Goal: Task Accomplishment & Management: Manage account settings

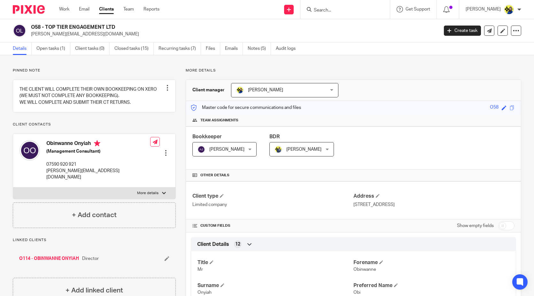
scroll to position [106, 0]
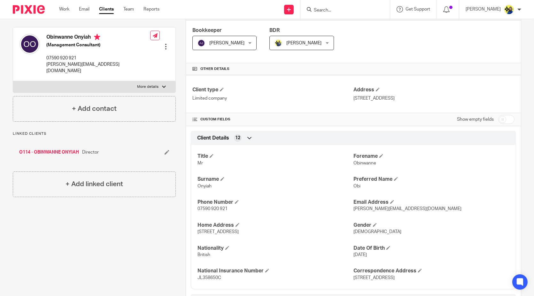
click at [371, 8] on input "Search" at bounding box center [342, 11] width 58 height 6
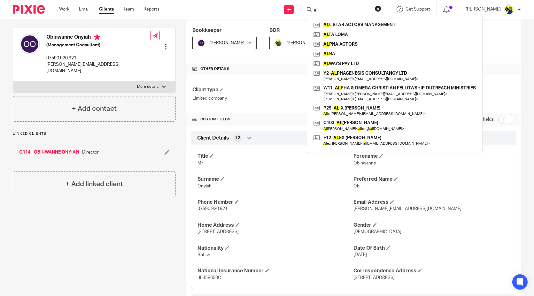
type input "a"
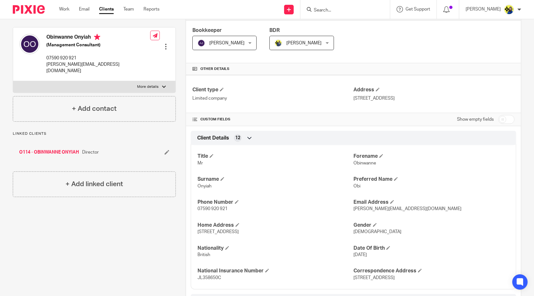
click at [361, 7] on form at bounding box center [347, 9] width 68 height 8
click at [354, 14] on div at bounding box center [344, 9] width 89 height 19
click at [349, 11] on input "Search" at bounding box center [342, 11] width 58 height 6
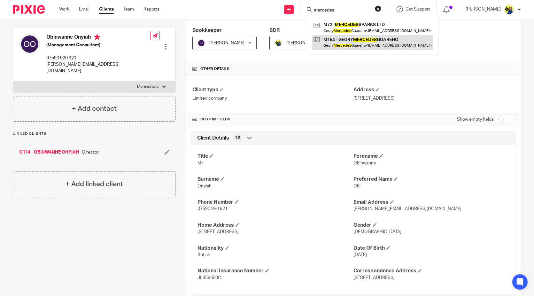
type input "mercedes"
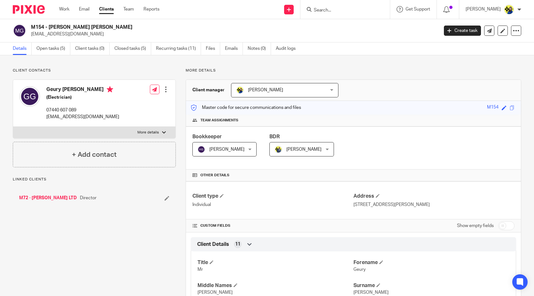
click at [47, 51] on link "Open tasks (5)" at bounding box center [53, 49] width 34 height 12
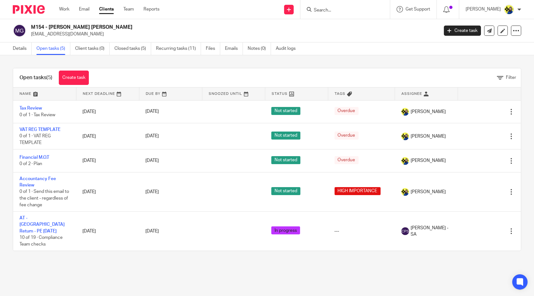
click at [56, 255] on div "Open tasks (5) Create task Filter Name Next Deadline Due By Snoozed Until Statu…" at bounding box center [267, 159] width 534 height 209
click at [55, 253] on div "Open tasks (5) Create task Filter Name Next Deadline Due By Snoozed Until Statu…" at bounding box center [267, 159] width 534 height 209
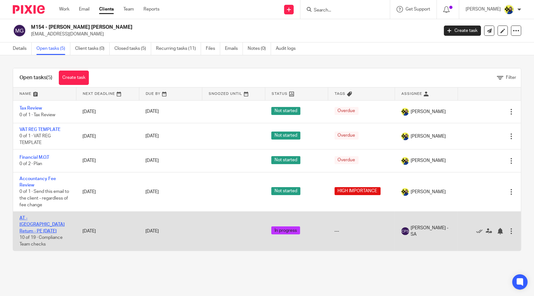
click at [39, 218] on link "AT - [GEOGRAPHIC_DATA] Return - PE [DATE]" at bounding box center [41, 225] width 45 height 18
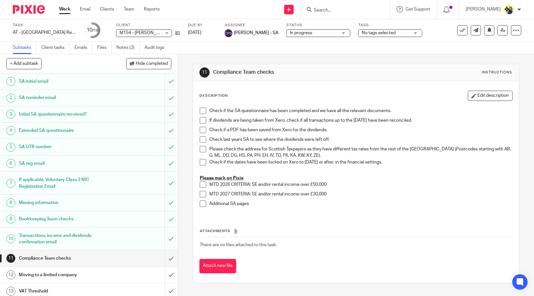
click at [365, 35] on span "No tags selected" at bounding box center [379, 33] width 34 height 4
click at [363, 44] on input "checkbox" at bounding box center [360, 43] width 12 height 12
checkbox input "true"
click at [185, 108] on div "11 Compliance Team checks Instructions Description Edit description Check if th…" at bounding box center [356, 175] width 356 height 242
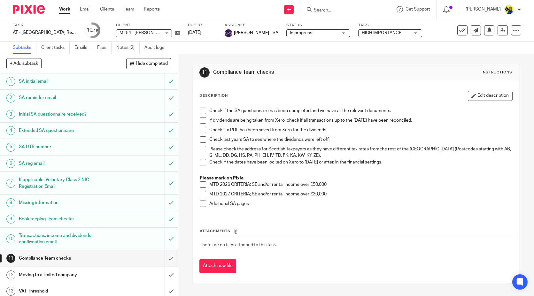
click at [330, 59] on div "11 Compliance Team checks Instructions Description Edit description Check if th…" at bounding box center [356, 173] width 326 height 239
click at [328, 59] on div "11 Compliance Team checks Instructions Description Edit description Check if th…" at bounding box center [356, 173] width 326 height 239
click at [179, 95] on div "11 Compliance Team checks Instructions Description Edit description Check if th…" at bounding box center [356, 175] width 356 height 242
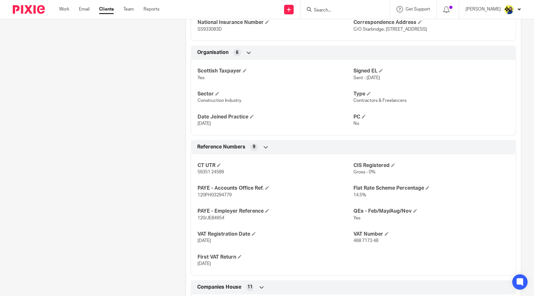
click at [116, 168] on div "Client contacts Geury Mercedes Guareno (Electrician) 07440 607 089 mercedesspar…" at bounding box center [89, 88] width 173 height 750
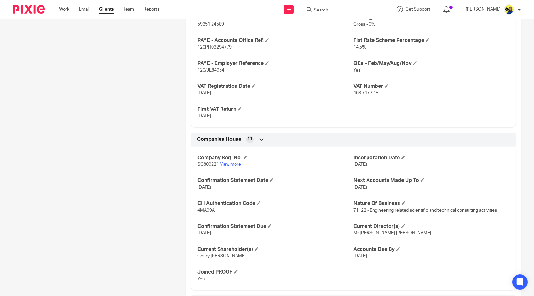
scroll to position [533, 0]
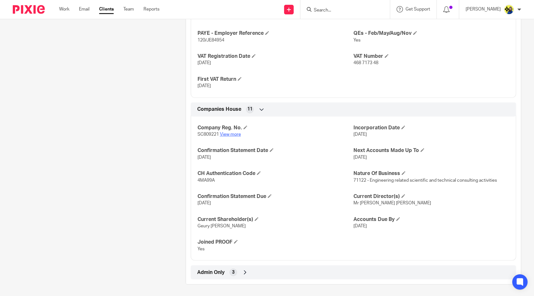
click at [231, 132] on link "View more" at bounding box center [230, 134] width 21 height 4
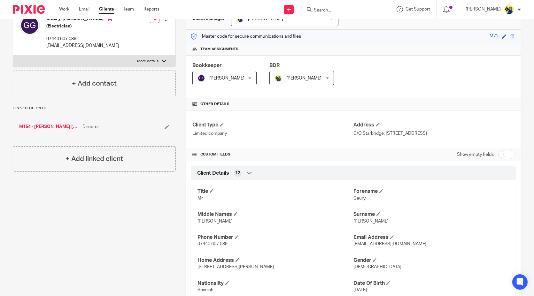
scroll to position [0, 0]
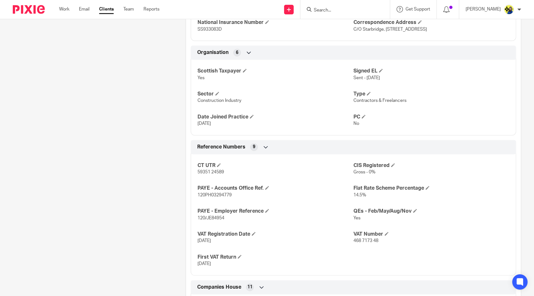
click at [67, 126] on div "Client contacts Geury Mercedes Guareno (Electrician) 07440 607 089 mercedesspar…" at bounding box center [89, 88] width 173 height 750
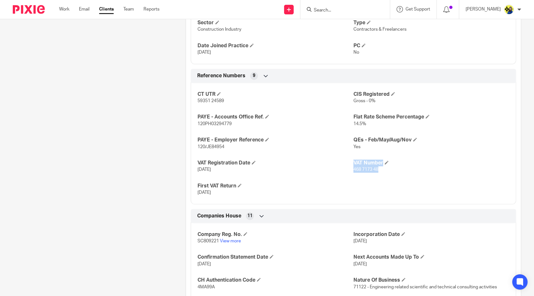
drag, startPoint x: 376, startPoint y: 172, endPoint x: 349, endPoint y: 168, distance: 27.1
click at [349, 168] on div "CT UTR 59351 24589 CIS Registered Gross - 0% PAYE - Accounts Office Ref. 120PH0…" at bounding box center [353, 141] width 325 height 126
click at [85, 144] on div "Client contacts Geury Mercedes Guareno (Electrician) 07440 607 089 mercedesspar…" at bounding box center [89, 17] width 173 height 750
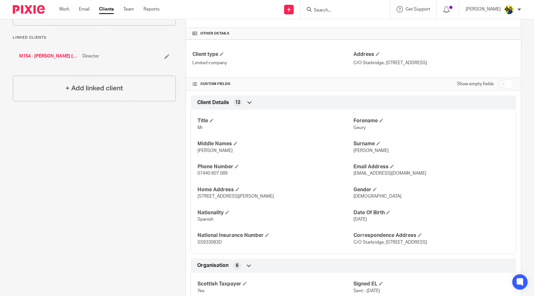
scroll to position [0, 0]
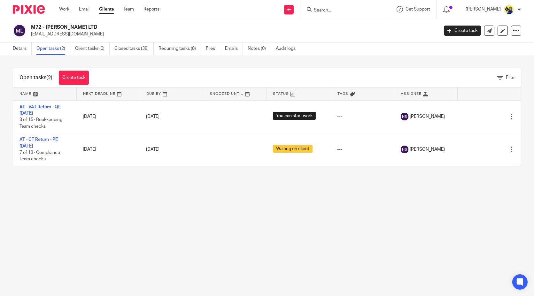
click at [97, 186] on main "M72 - MERCEDES SPARKS LTD mercedessparksltd@gmail.com Create task Update from C…" at bounding box center [267, 148] width 534 height 296
click at [119, 197] on main "M72 - MERCEDES SPARKS LTD mercedessparksltd@gmail.com Create task Update from C…" at bounding box center [267, 148] width 534 height 296
click at [123, 219] on main "M72 - MERCEDES SPARKS LTD mercedessparksltd@gmail.com Create task Update from C…" at bounding box center [267, 148] width 534 height 296
click at [98, 208] on main "M72 - MERCEDES SPARKS LTD mercedessparksltd@gmail.com Create task Update from C…" at bounding box center [267, 148] width 534 height 296
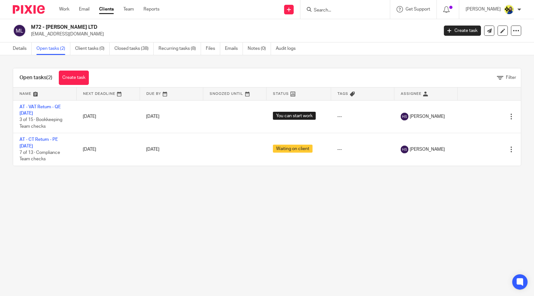
drag, startPoint x: 98, startPoint y: 208, endPoint x: 116, endPoint y: 313, distance: 106.1
click at [116, 296] on html "Work Email Clients Team Reports Work Email Clients Team Reports Settings Send n…" at bounding box center [267, 148] width 534 height 296
click at [128, 282] on main "M72 - MERCEDES SPARKS LTD mercedessparksltd@gmail.com Create task Update from C…" at bounding box center [267, 148] width 534 height 296
click at [104, 200] on main "M72 - MERCEDES SPARKS LTD mercedessparksltd@gmail.com Create task Update from C…" at bounding box center [267, 148] width 534 height 296
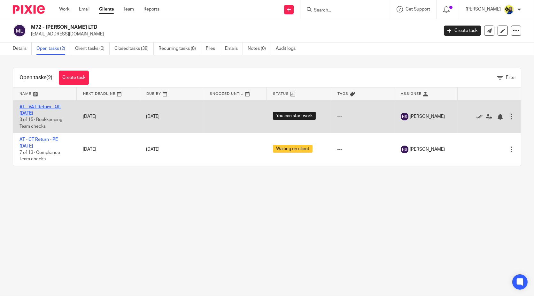
click at [46, 107] on link "AT - VAT Return - QE 31-08-2025" at bounding box center [39, 110] width 41 height 11
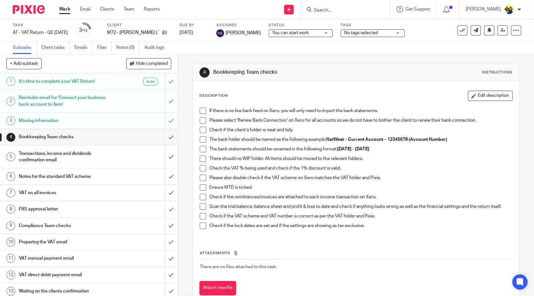
click at [178, 100] on div "4 Bookkeeping Team checks Instructions Description Edit description If there is…" at bounding box center [356, 175] width 356 height 242
click at [180, 110] on div "4 Bookkeeping Team checks Instructions Description Edit description If there is…" at bounding box center [356, 175] width 356 height 242
click at [358, 12] on input "Search" at bounding box center [342, 11] width 58 height 6
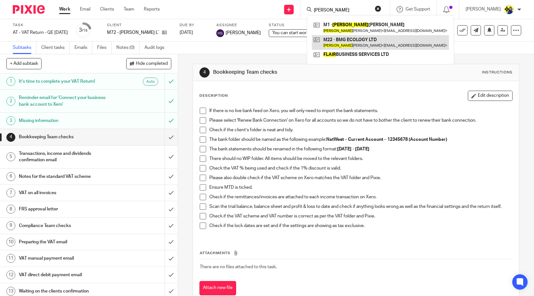
type input "blair"
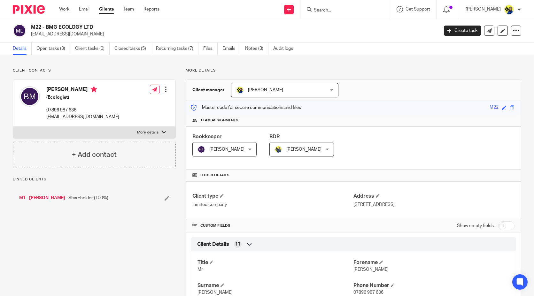
click at [50, 51] on link "Open tasks (3)" at bounding box center [53, 49] width 34 height 12
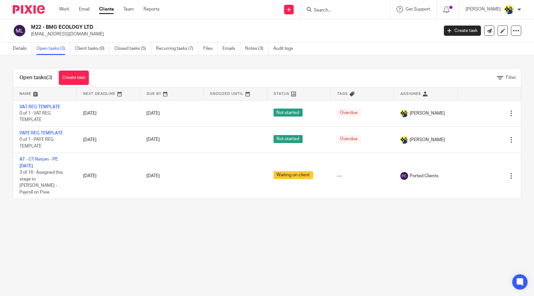
click at [251, 49] on link "Notes (3)" at bounding box center [256, 49] width 23 height 12
